Goal: Task Accomplishment & Management: Manage account settings

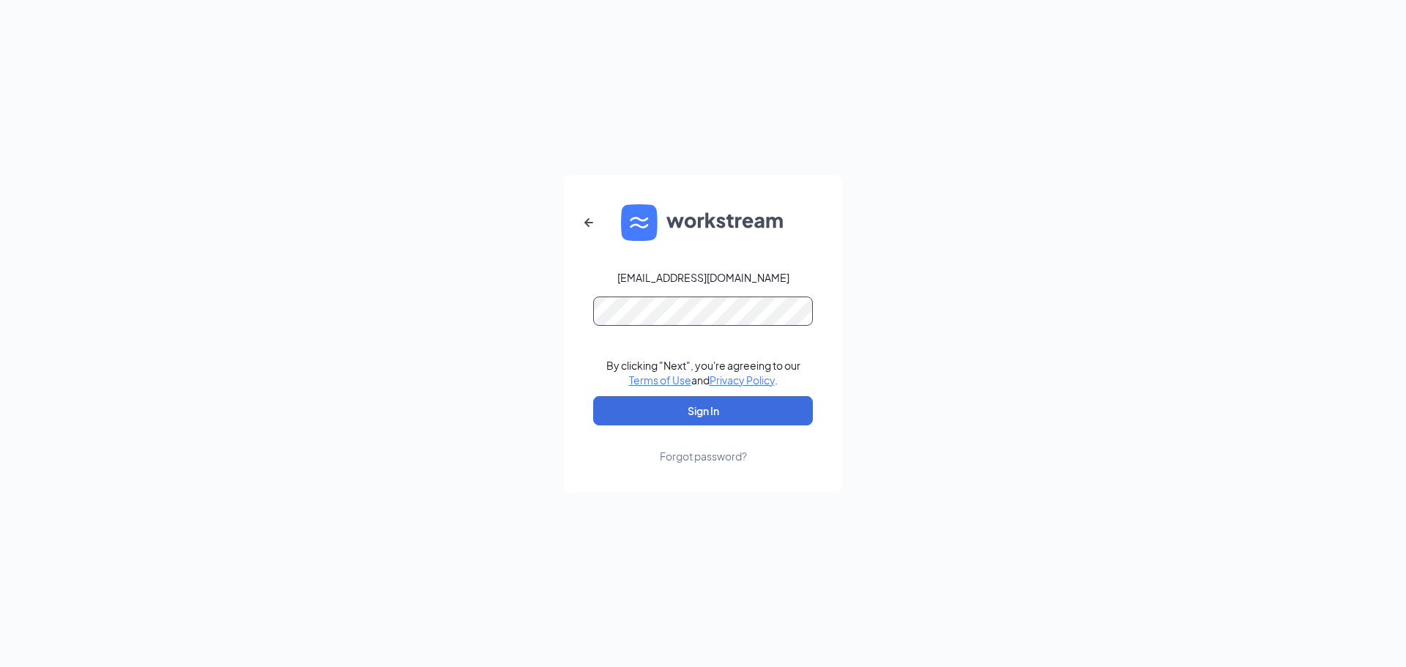
click at [593, 396] on button "Sign In" at bounding box center [703, 410] width 220 height 29
click at [420, 137] on div "[EMAIL_ADDRESS][DOMAIN_NAME] Credential mismatches. By clicking "Next", you're …" at bounding box center [703, 333] width 1406 height 667
click at [583, 220] on icon "ArrowLeftNew" at bounding box center [589, 223] width 18 height 18
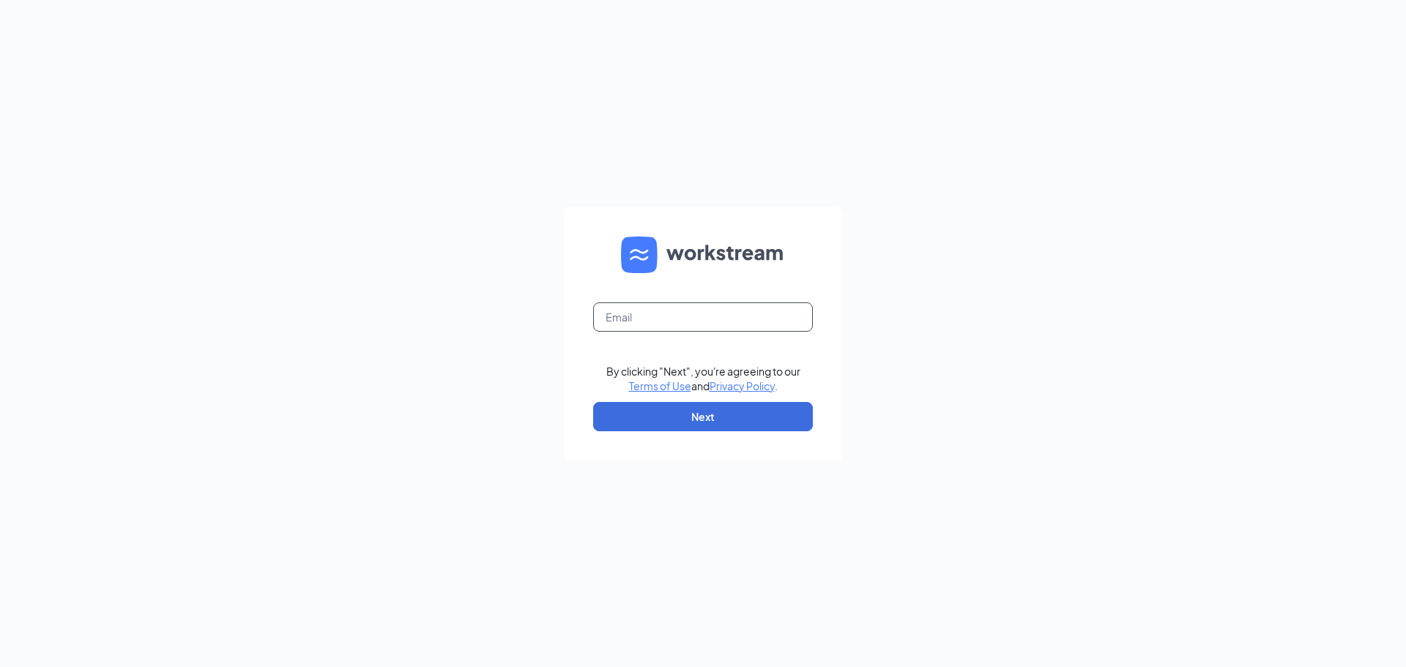
click at [648, 320] on input "text" at bounding box center [703, 317] width 220 height 29
type input "[EMAIL_ADDRESS][DOMAIN_NAME]"
click at [678, 420] on button "Next" at bounding box center [703, 416] width 220 height 29
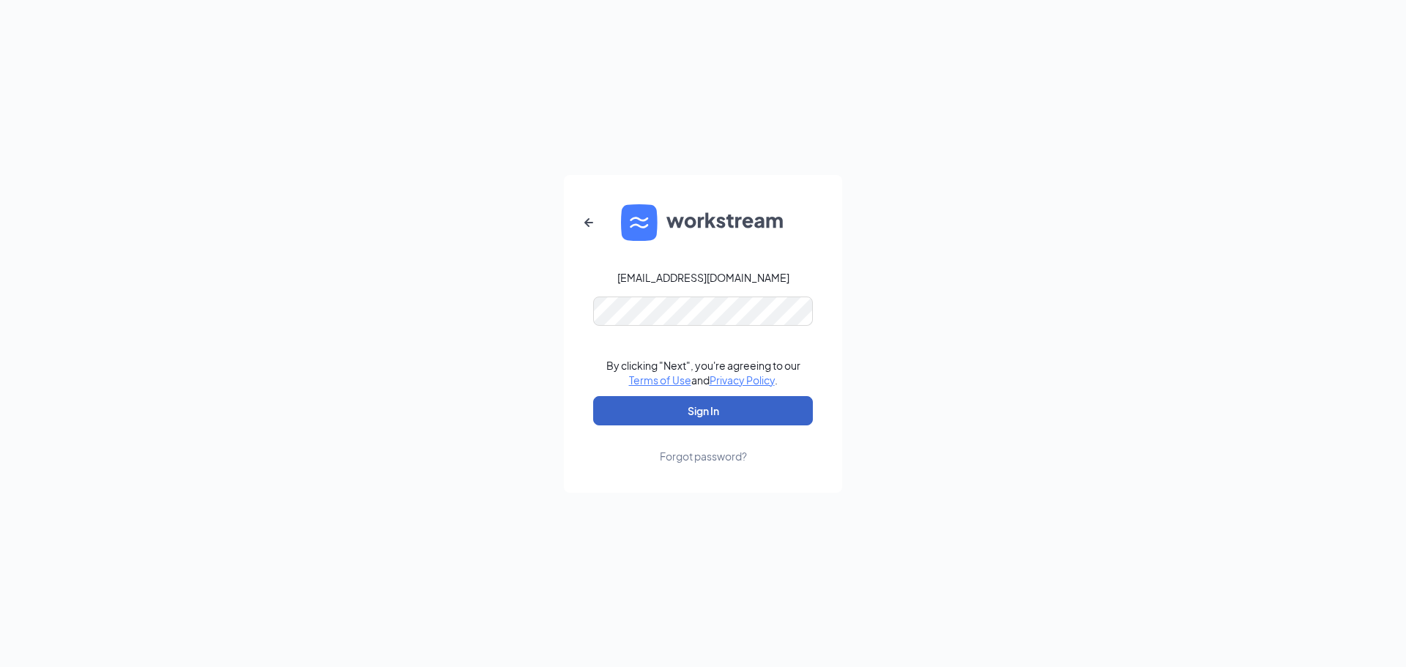
click at [704, 401] on button "Sign In" at bounding box center [703, 410] width 220 height 29
click at [563, 308] on div "[EMAIL_ADDRESS][DOMAIN_NAME] Credential mismatches. By clicking "Next", you're …" at bounding box center [703, 333] width 1406 height 667
click at [593, 396] on button "Sign In" at bounding box center [703, 410] width 220 height 29
click at [400, 470] on div "[EMAIL_ADDRESS][DOMAIN_NAME] Credential mismatches. By clicking "Next", you're …" at bounding box center [703, 333] width 1406 height 667
